Goal: Navigation & Orientation: Find specific page/section

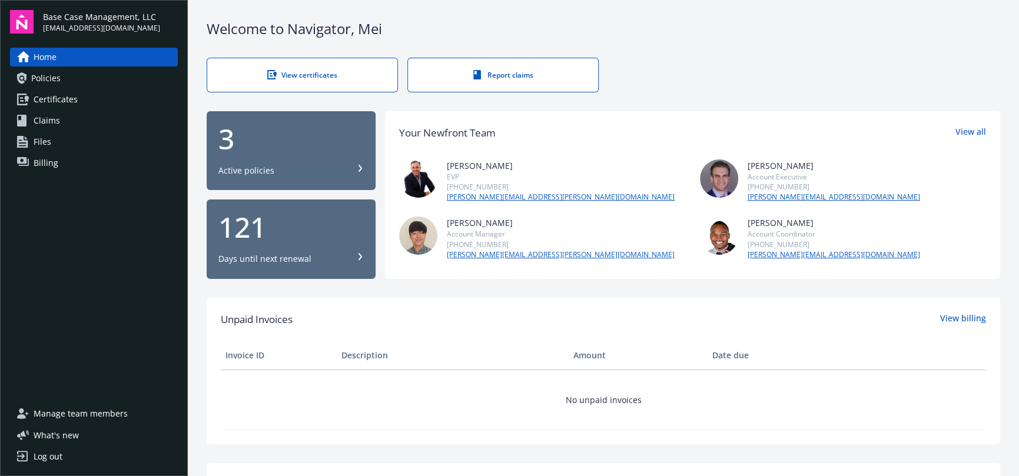
click at [739, 59] on div "View certificates Report claims" at bounding box center [604, 75] width 794 height 35
click at [49, 78] on span "Policies" at bounding box center [45, 78] width 29 height 19
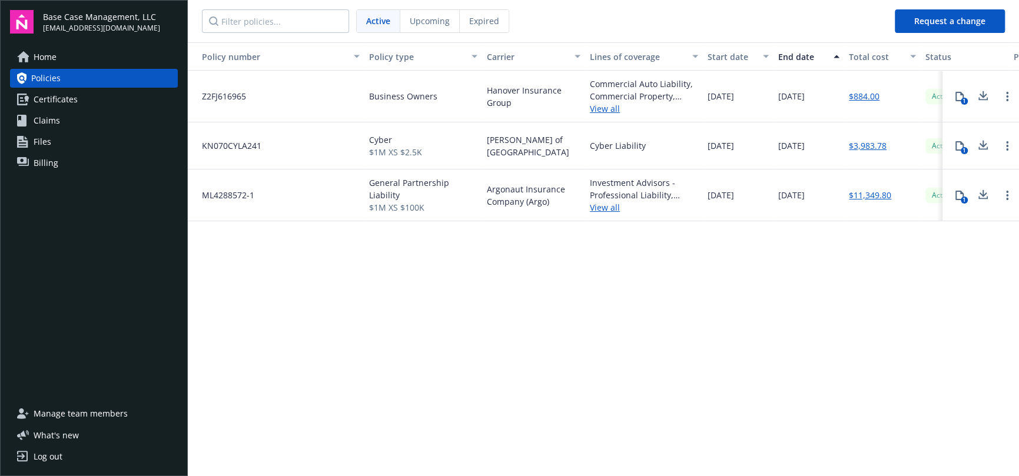
click at [43, 452] on div "Log out" at bounding box center [48, 456] width 29 height 19
